Goal: Task Accomplishment & Management: Use online tool/utility

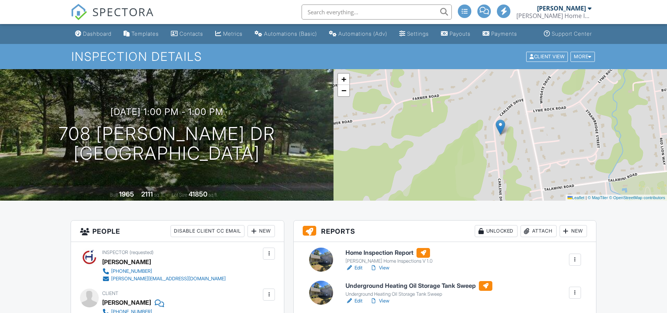
click at [565, 227] on div at bounding box center [567, 231] width 8 height 8
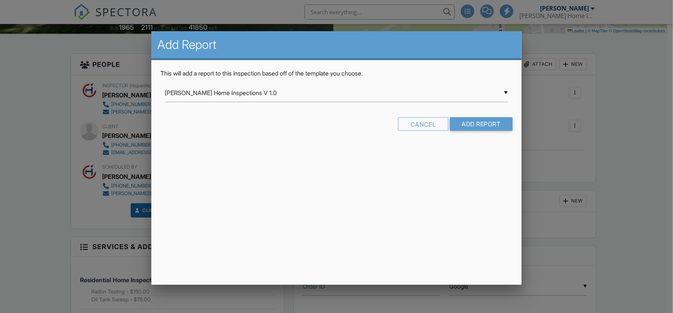
click at [271, 95] on input "[PERSON_NAME] Home Inspections V 1.0" at bounding box center [337, 93] width 344 height 18
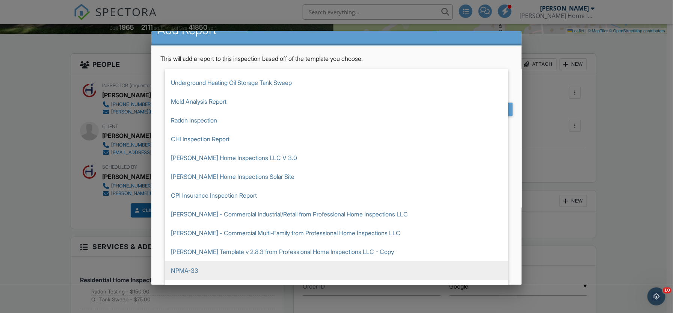
scroll to position [28, 0]
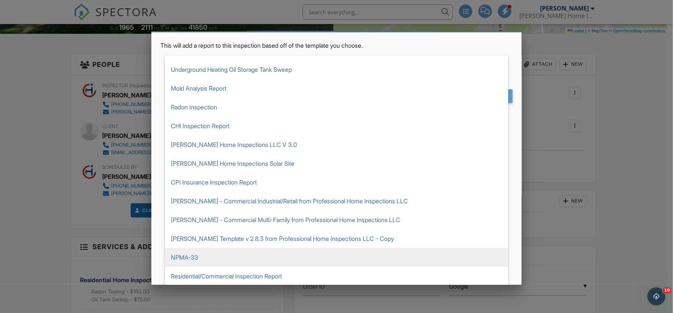
click at [233, 254] on span "NPMA-33" at bounding box center [337, 257] width 344 height 19
type input "NPMA-33"
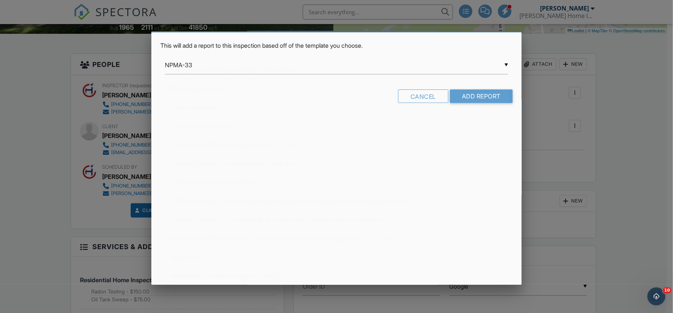
scroll to position [0, 0]
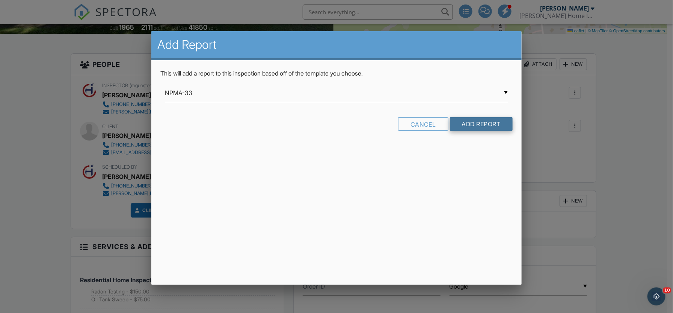
click at [481, 120] on input "Add Report" at bounding box center [481, 124] width 63 height 14
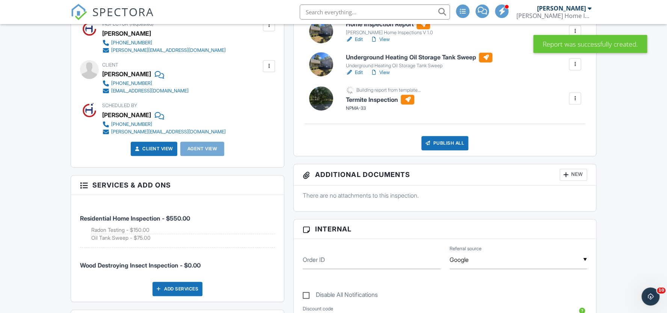
scroll to position [216, 0]
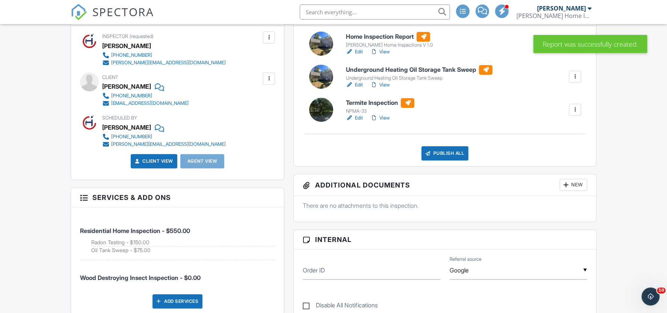
click at [359, 122] on link "Edit" at bounding box center [354, 118] width 17 height 8
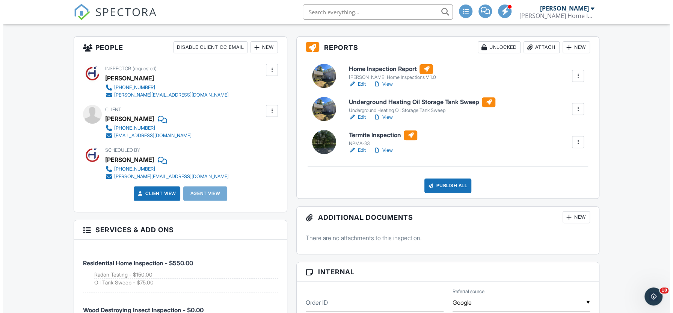
scroll to position [167, 0]
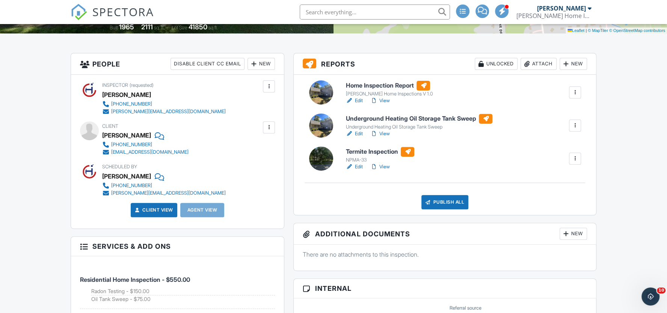
click at [262, 70] on div "New" at bounding box center [261, 64] width 27 height 12
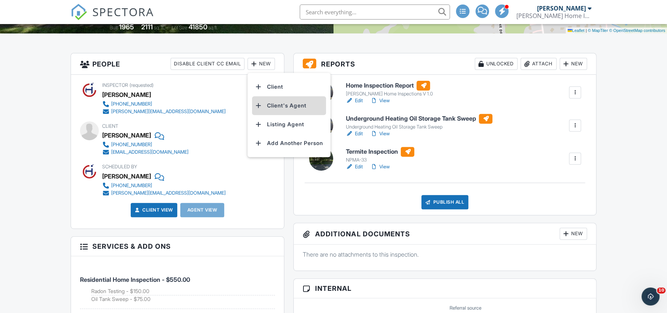
click at [272, 114] on li "Client's Agent" at bounding box center [289, 105] width 74 height 19
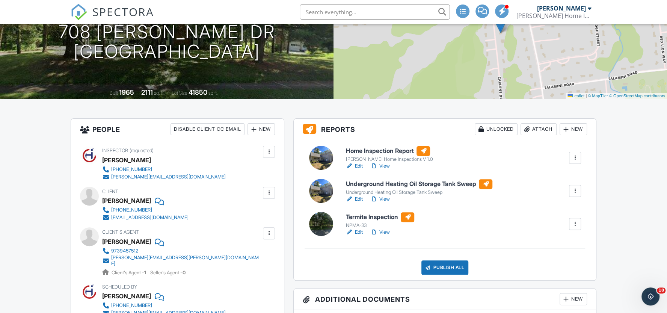
scroll to position [125, 0]
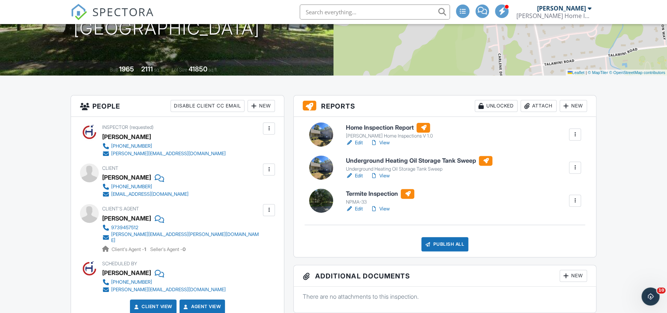
click at [359, 147] on link "Edit" at bounding box center [354, 143] width 17 height 8
